Goal: Answer question/provide support

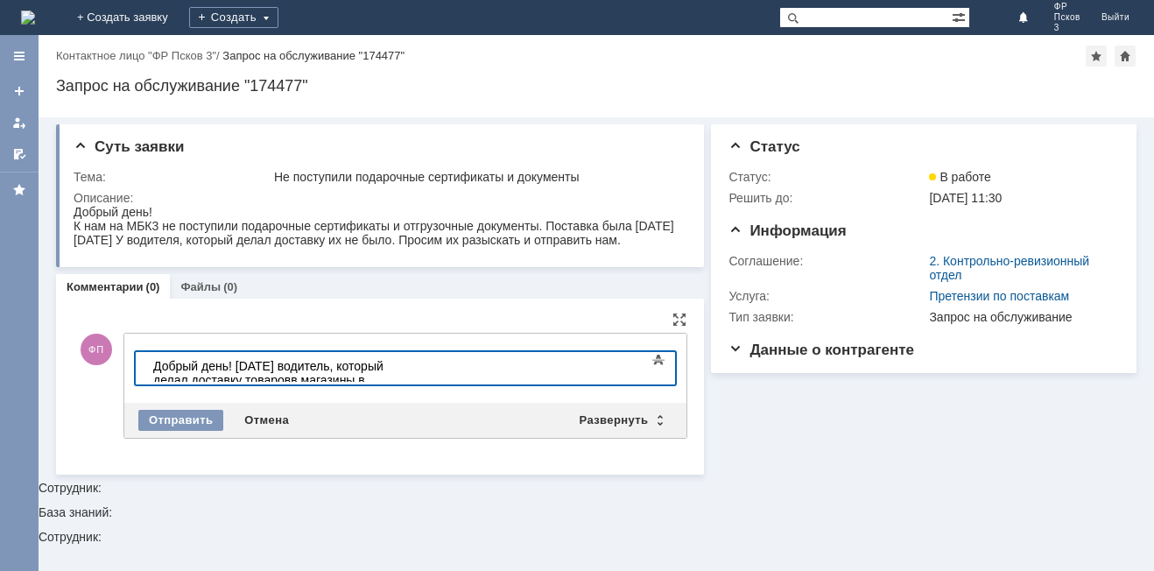
click at [402, 367] on div "​Добрый день! [DATE] водитель, который делал доставку товаровв магазины в" at bounding box center [277, 373] width 249 height 28
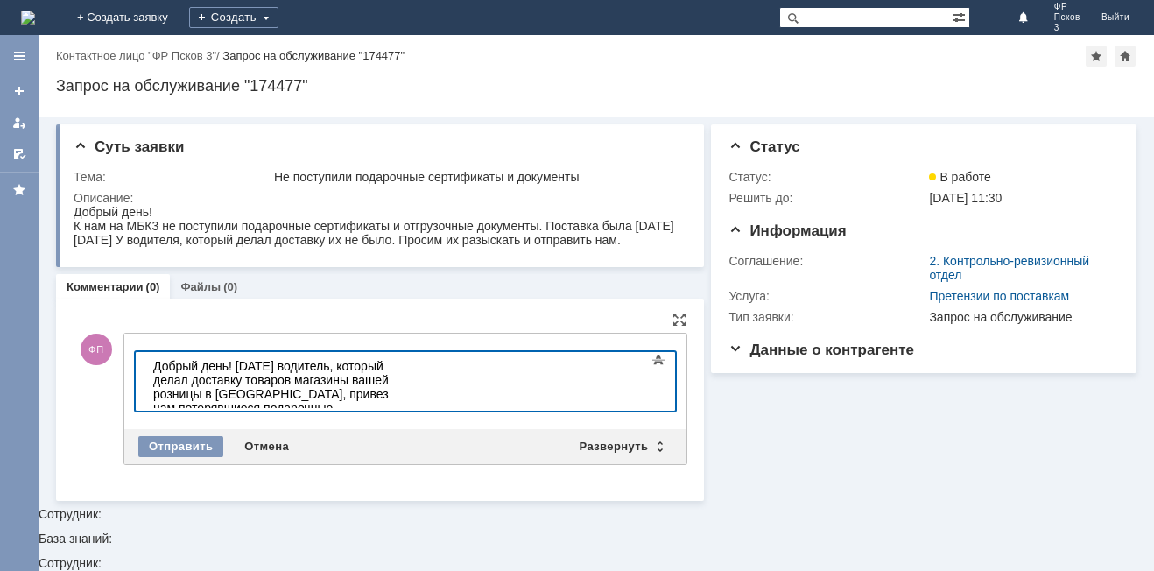
click at [402, 390] on div "Добрый день! [DATE] водитель, который делал доставку товаров магазины вашей роз…" at bounding box center [277, 408] width 249 height 98
click at [402, 394] on div "Добрый день! [DATE] водитель, который делал доставку товаров магазины вашей роз…" at bounding box center [277, 408] width 249 height 98
click at [402, 365] on div "Добрый день! [DATE] водитель, который делал доставку товаров магазины вашей роз…" at bounding box center [277, 408] width 249 height 98
click at [173, 392] on div "Добрый день! [DATE] водитель, который делал доставку товаров в магазины вашей р…" at bounding box center [277, 408] width 249 height 98
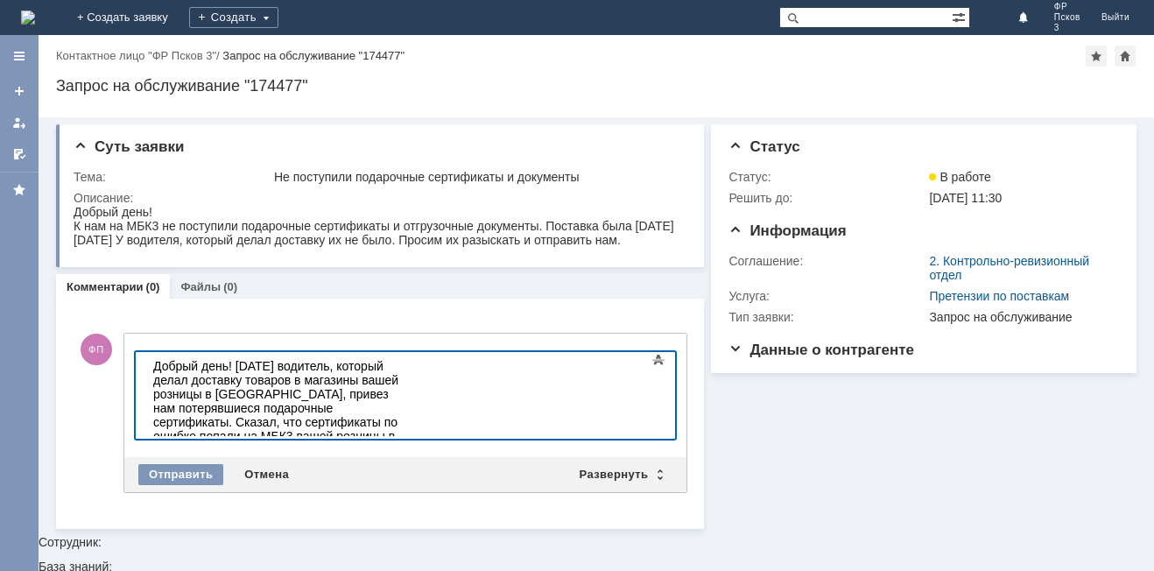
click at [402, 376] on div "Добрый день! [DATE] водитель, который делал доставку товаров в магазины вашей р…" at bounding box center [277, 415] width 249 height 112
click at [277, 471] on div "Вопрос снят." at bounding box center [277, 478] width 249 height 14
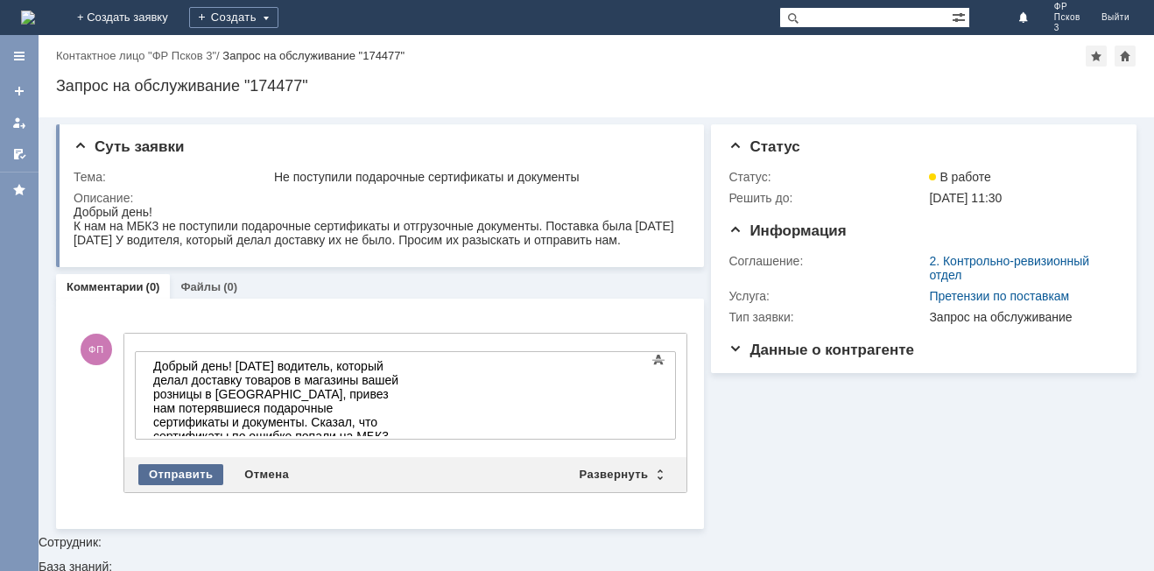
click at [194, 468] on div "Отправить" at bounding box center [180, 474] width 85 height 21
